Goal: Information Seeking & Learning: Learn about a topic

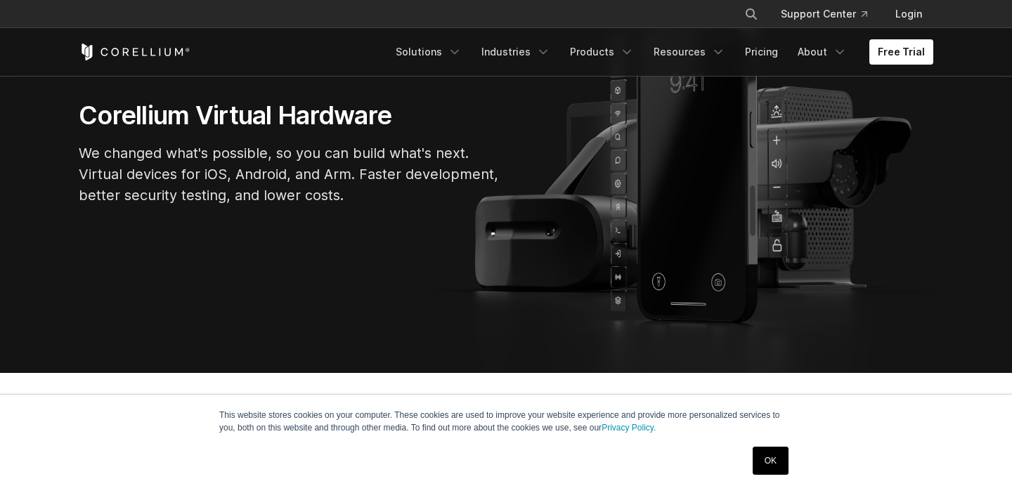
scroll to position [148, 0]
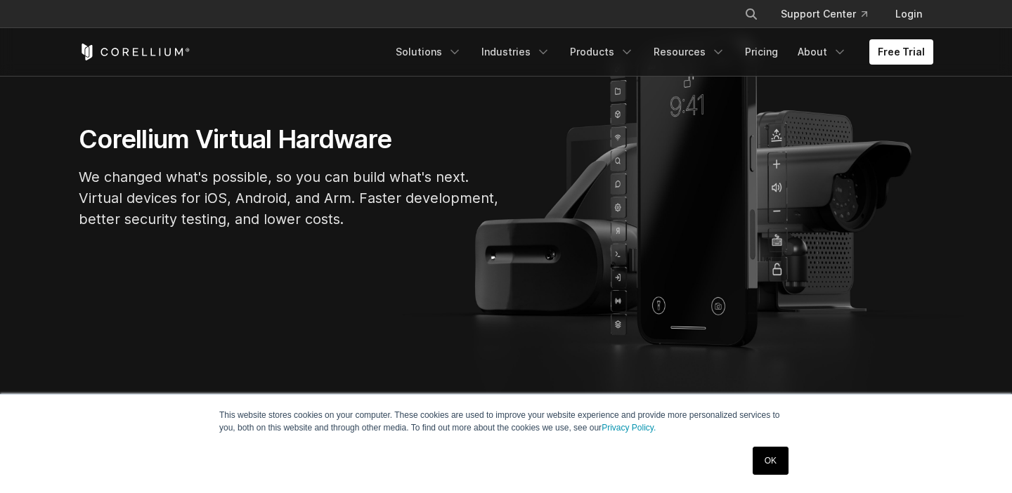
click at [764, 460] on link "OK" at bounding box center [771, 461] width 36 height 28
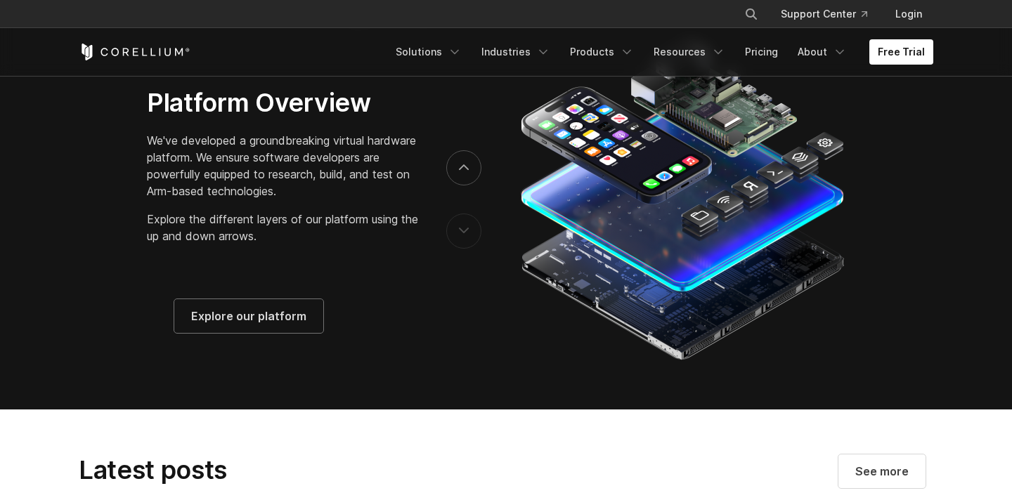
scroll to position [2215, 0]
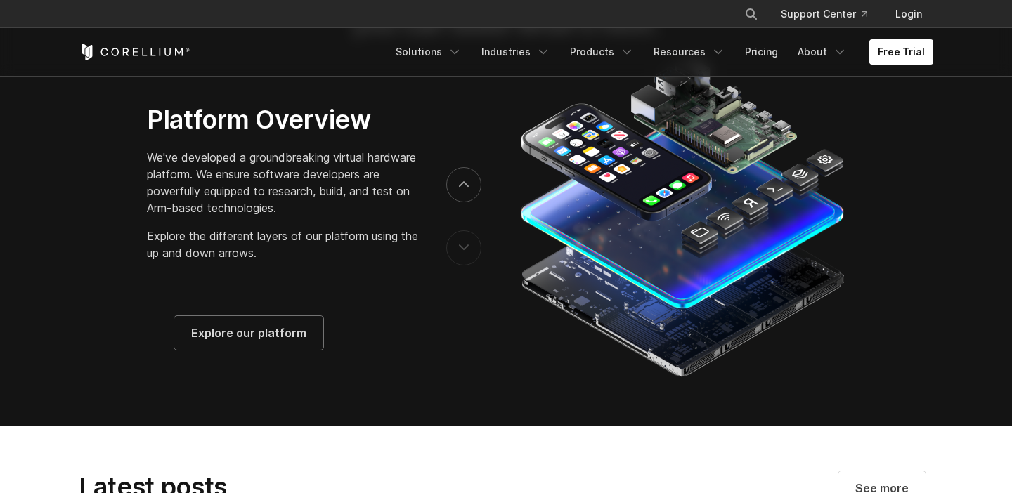
click at [457, 260] on button "previous" at bounding box center [463, 247] width 35 height 35
click at [467, 183] on button "next" at bounding box center [463, 184] width 35 height 35
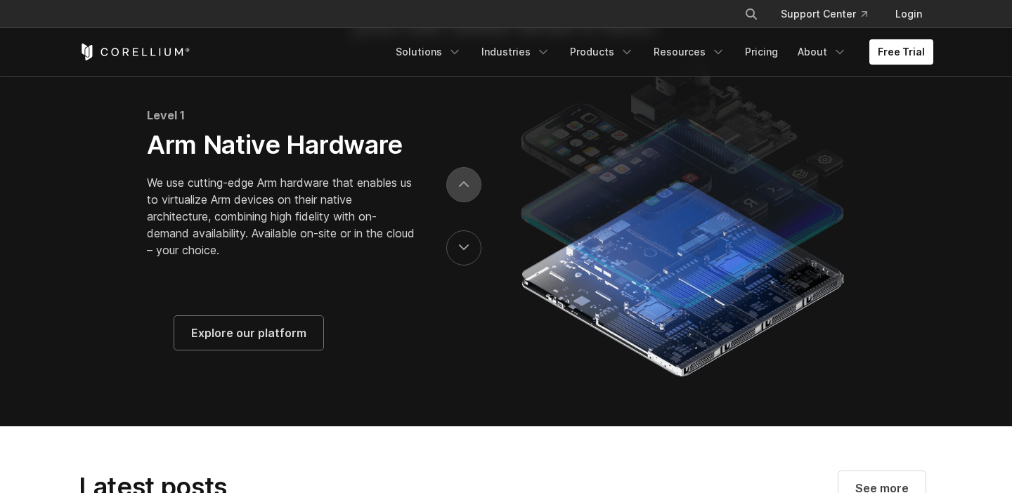
click at [466, 183] on button "next" at bounding box center [463, 184] width 35 height 35
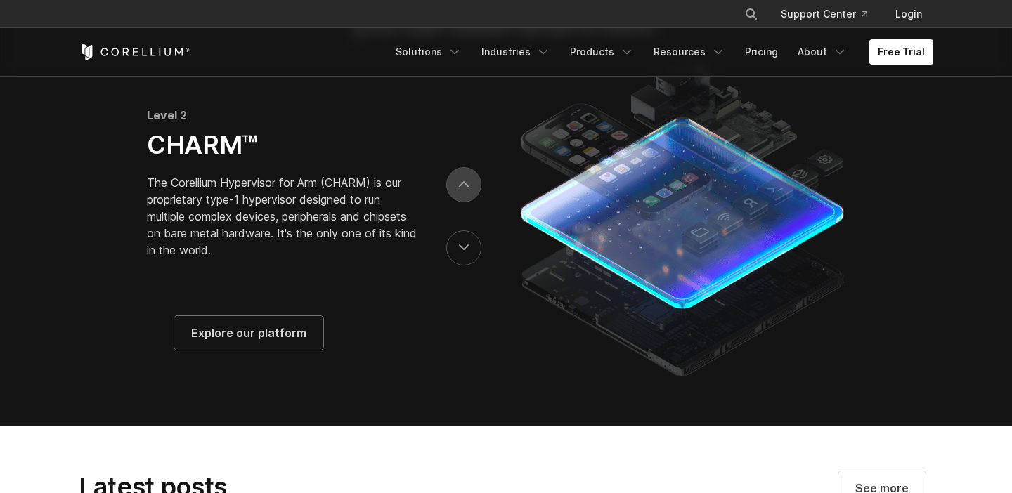
click at [465, 183] on button "next" at bounding box center [463, 184] width 35 height 35
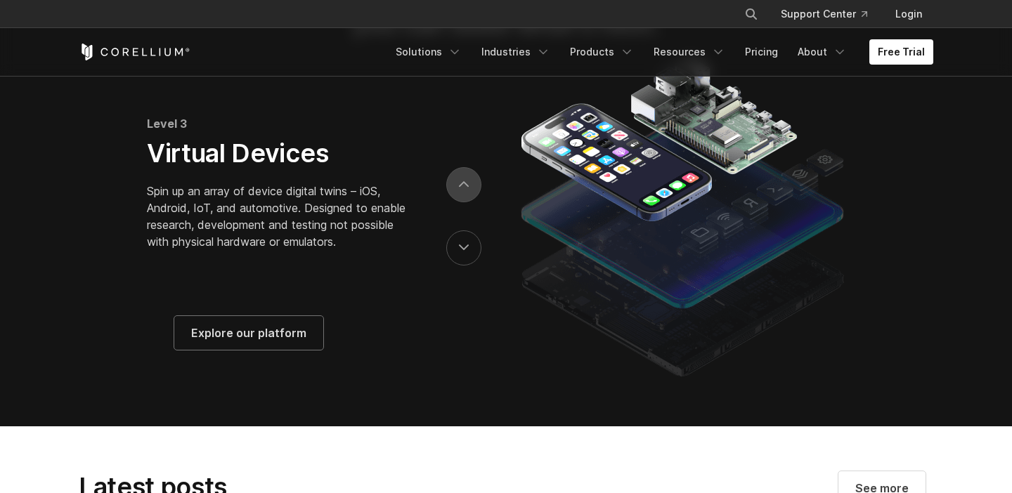
click at [462, 188] on icon "next" at bounding box center [464, 184] width 10 height 6
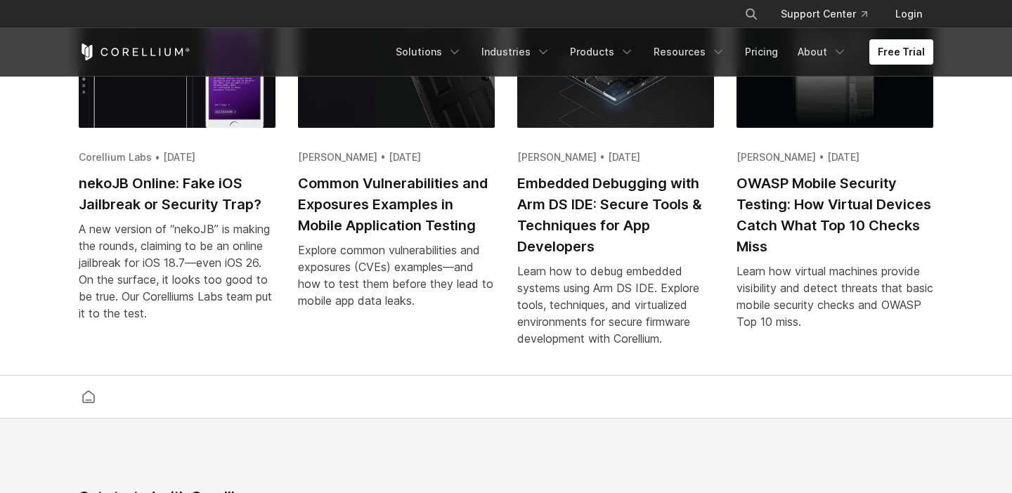
scroll to position [2771, 0]
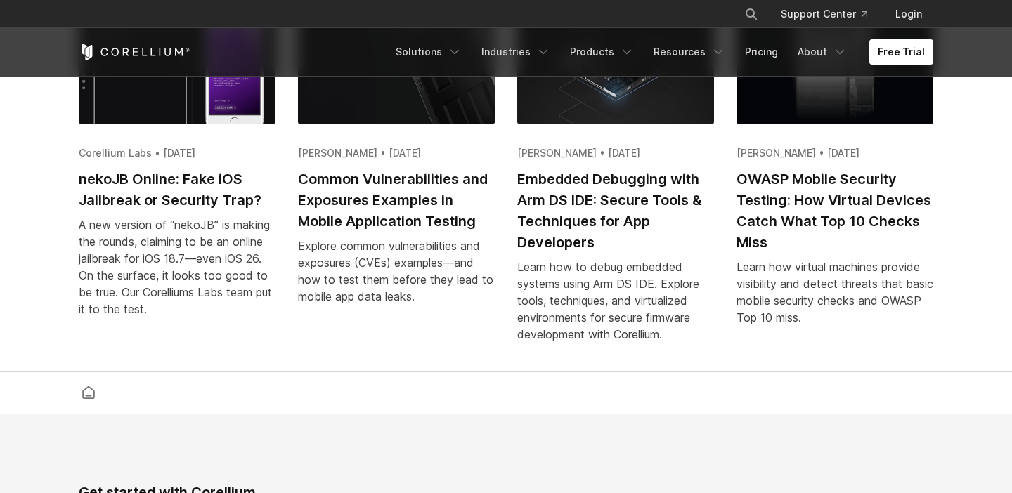
click at [208, 211] on h2 "nekoJB Online: Fake iOS Jailbreak or Security Trap?" at bounding box center [177, 190] width 197 height 42
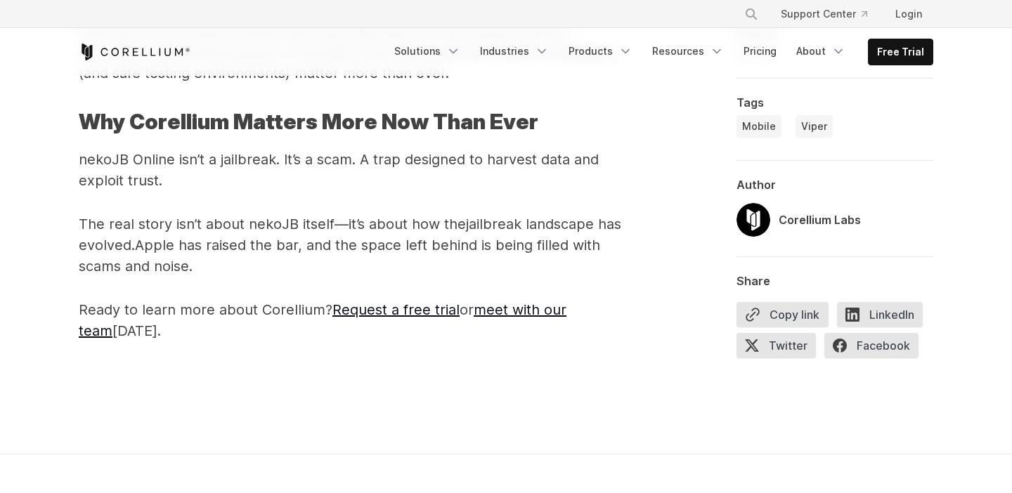
scroll to position [7094, 0]
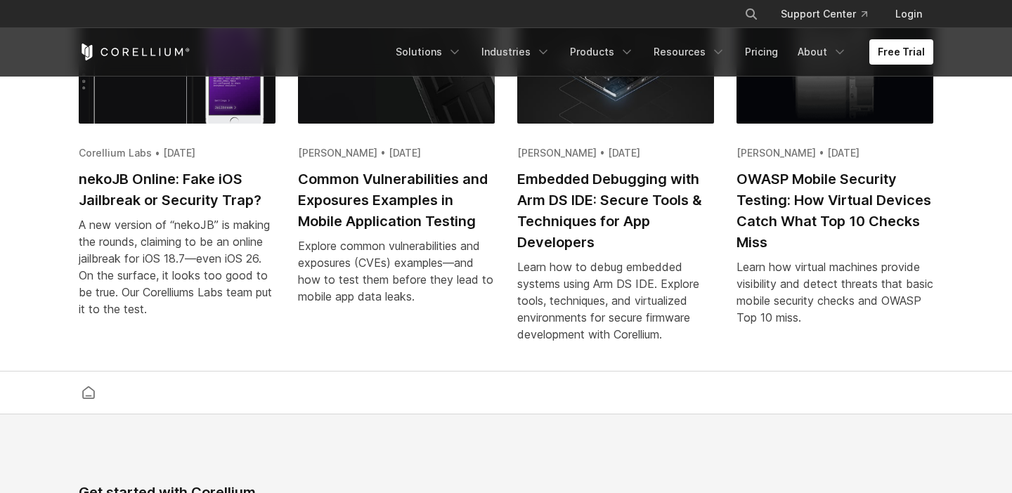
click at [367, 201] on h2 "Common Vulnerabilities and Exposures Examples in Mobile Application Testing" at bounding box center [396, 200] width 197 height 63
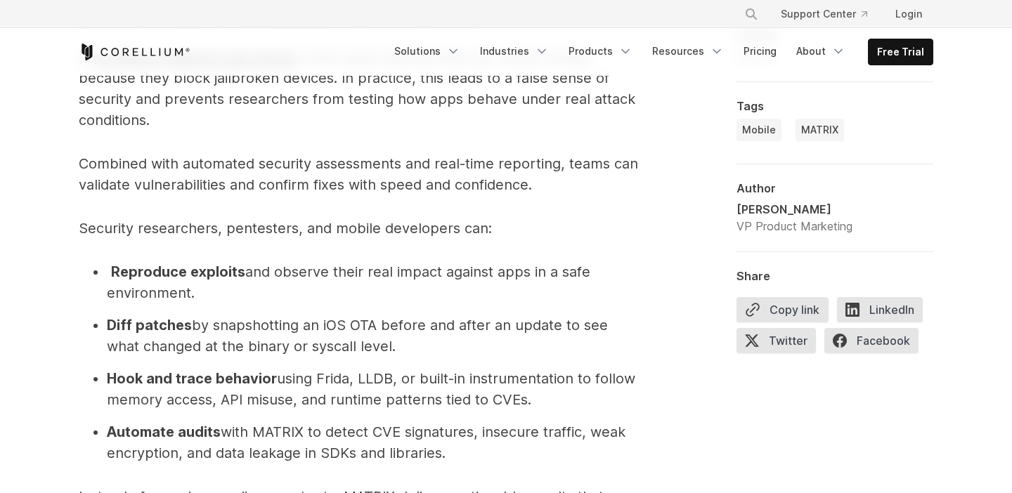
scroll to position [4379, 0]
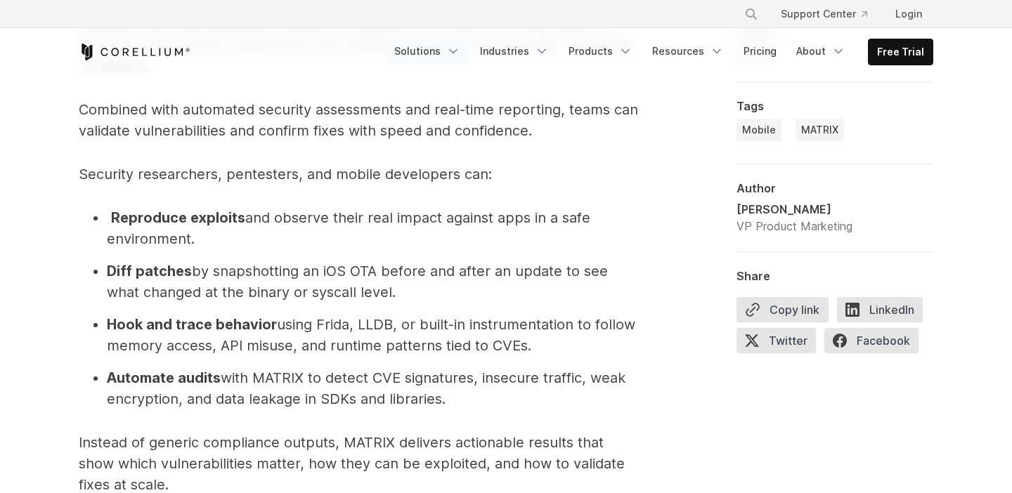
click at [446, 53] on link "Solutions" at bounding box center [427, 51] width 83 height 25
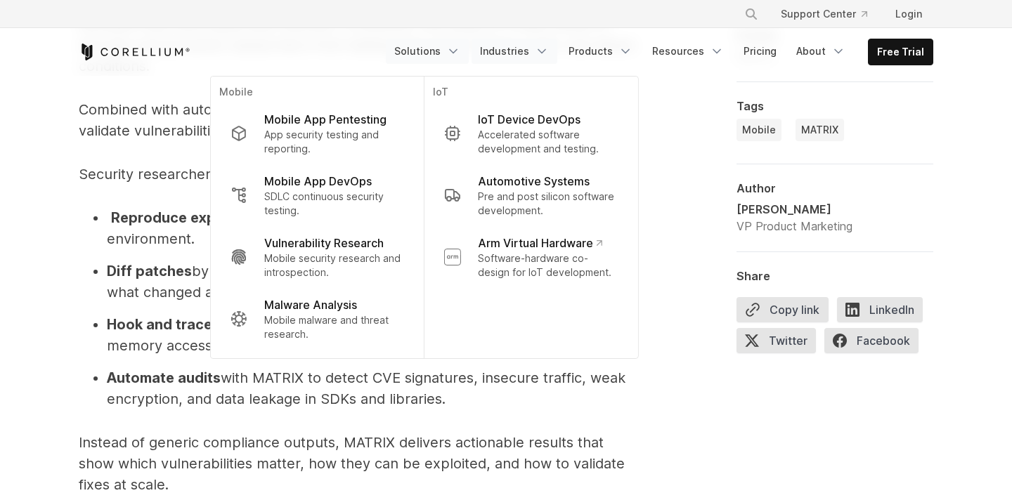
click at [521, 47] on link "Industries" at bounding box center [514, 51] width 86 height 25
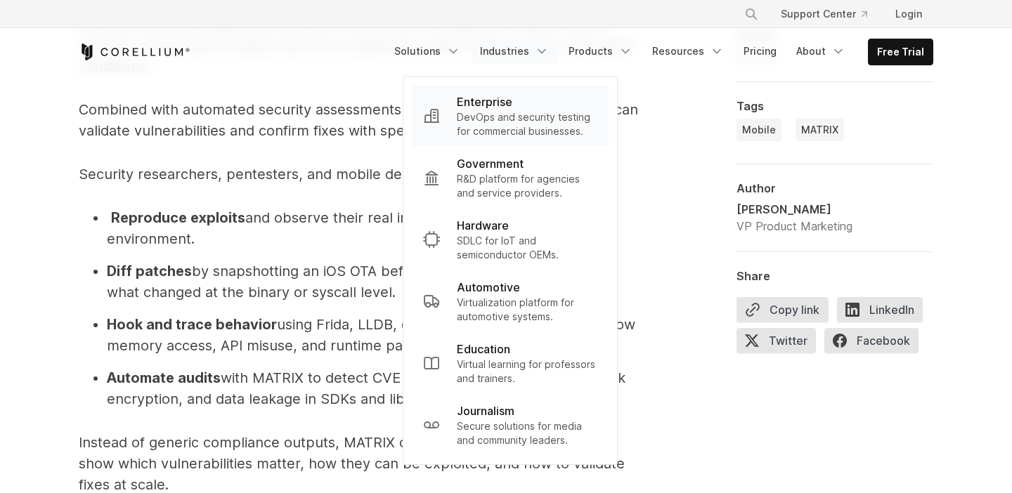
click at [504, 130] on p "DevOps and security testing for commercial businesses." at bounding box center [527, 124] width 141 height 28
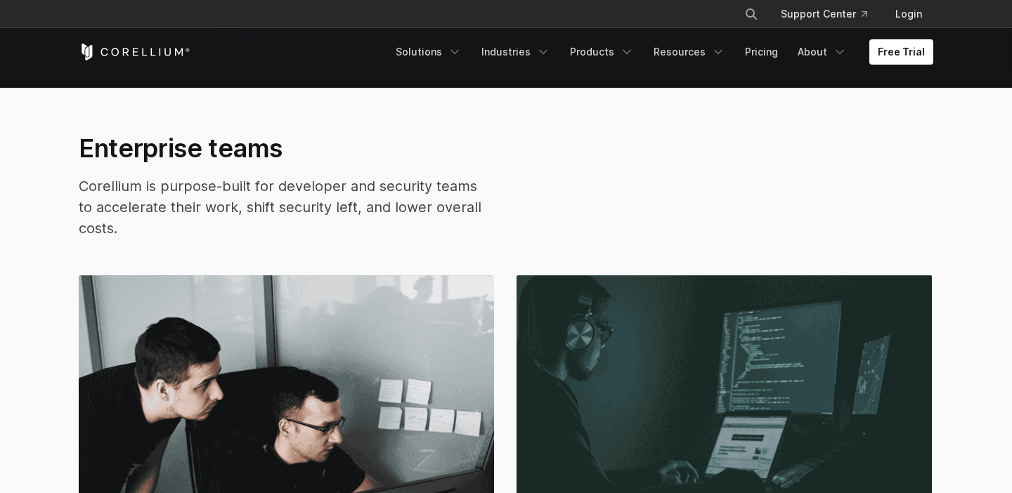
scroll to position [2491, 0]
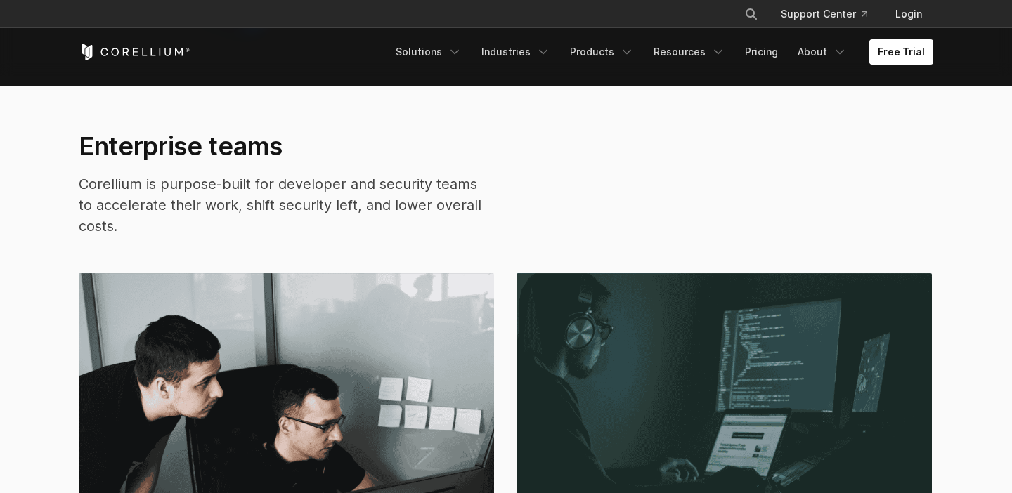
click at [27, 323] on section "Enterprise teams Corellium is purpose-built for developer and security teams to…" at bounding box center [506, 449] width 1012 height 727
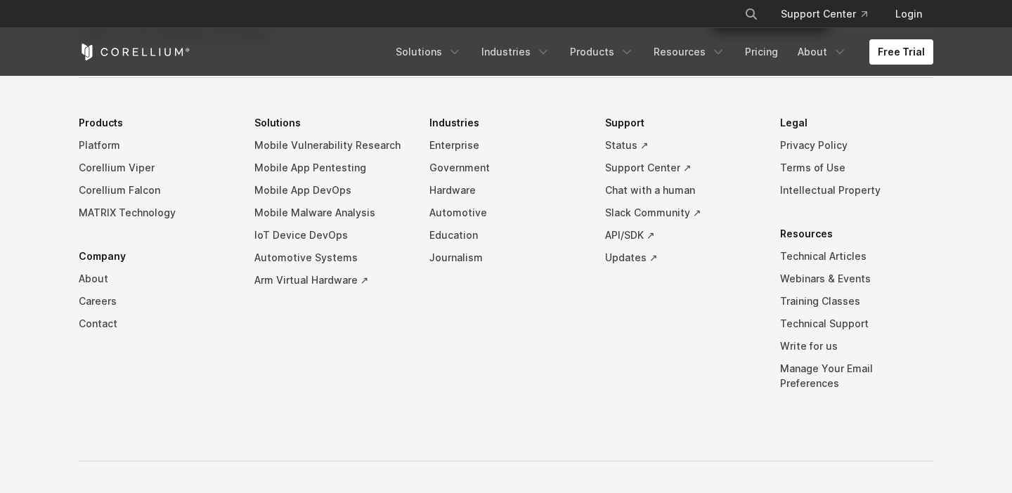
scroll to position [4649, 0]
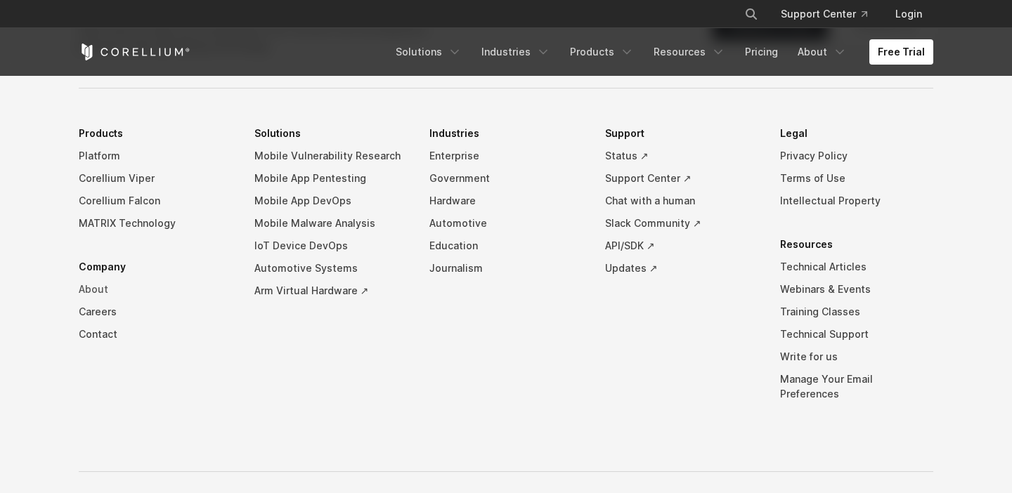
click at [89, 301] on link "About" at bounding box center [155, 289] width 153 height 22
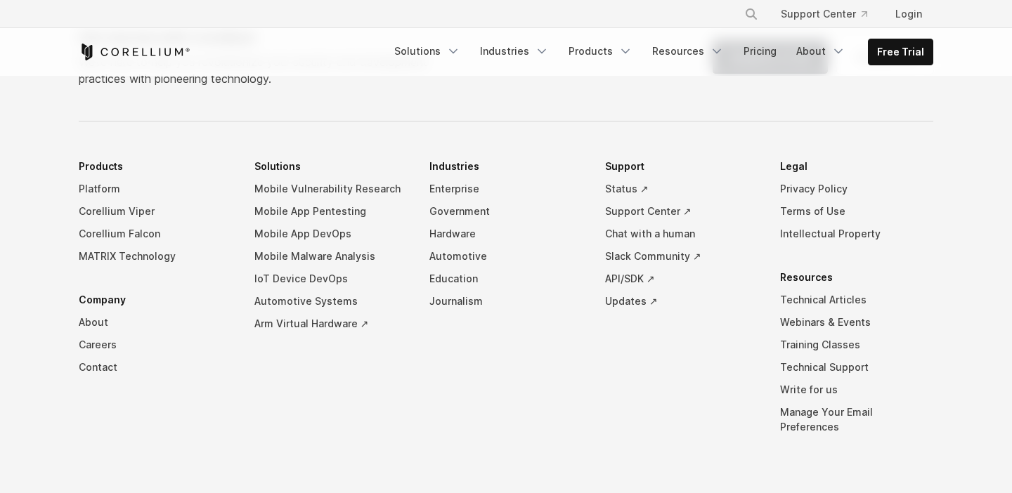
scroll to position [2462, 0]
click at [103, 177] on link "Platform" at bounding box center [155, 188] width 153 height 22
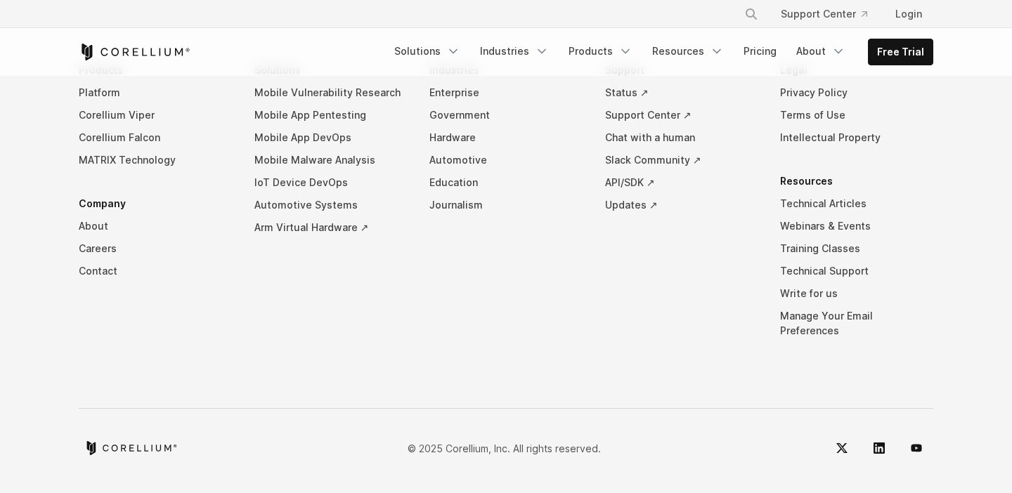
scroll to position [6718, 0]
click at [478, 126] on link "Government" at bounding box center [505, 115] width 153 height 22
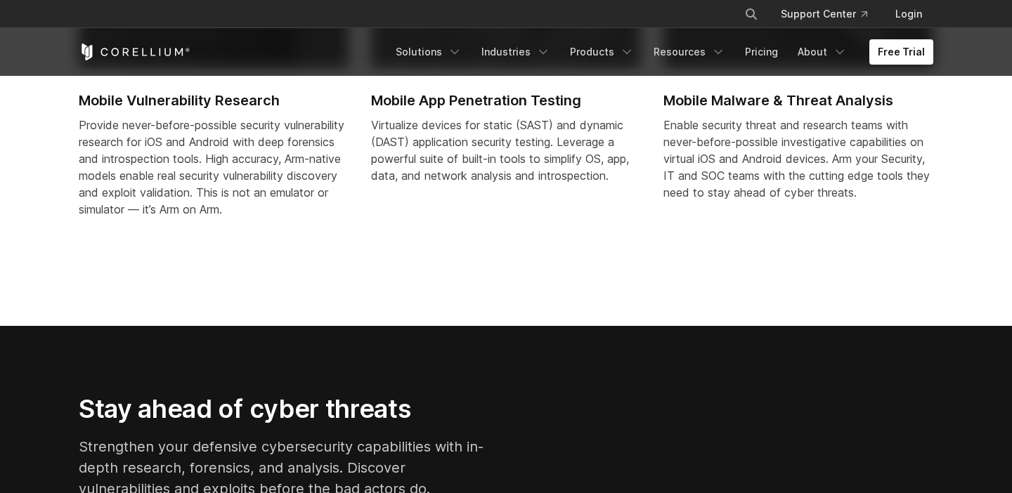
scroll to position [1014, 0]
